Goal: Information Seeking & Learning: Check status

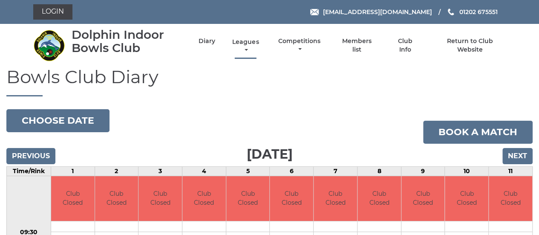
click at [246, 43] on link "Leagues" at bounding box center [245, 46] width 31 height 17
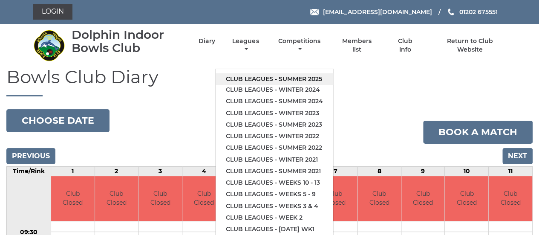
click at [250, 76] on link "Club leagues - Summer 2025" at bounding box center [275, 79] width 118 height 12
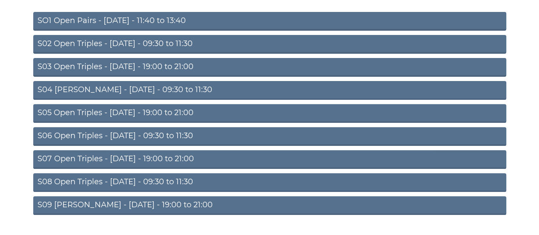
scroll to position [126, 0]
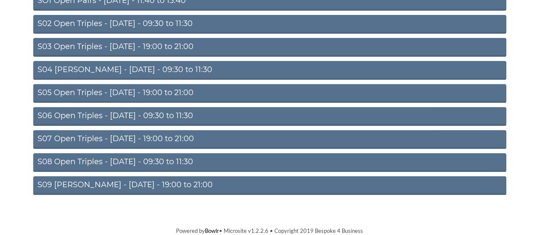
click at [103, 182] on link "S09 [PERSON_NAME] - [DATE] - 19:00 to 21:00" at bounding box center [269, 185] width 473 height 19
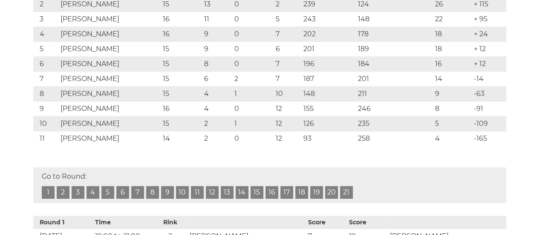
scroll to position [256, 0]
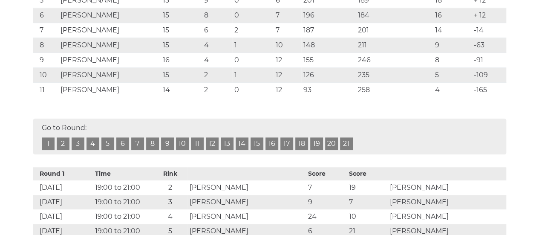
click at [272, 141] on link "16" at bounding box center [271, 143] width 13 height 13
